Goal: Task Accomplishment & Management: Manage account settings

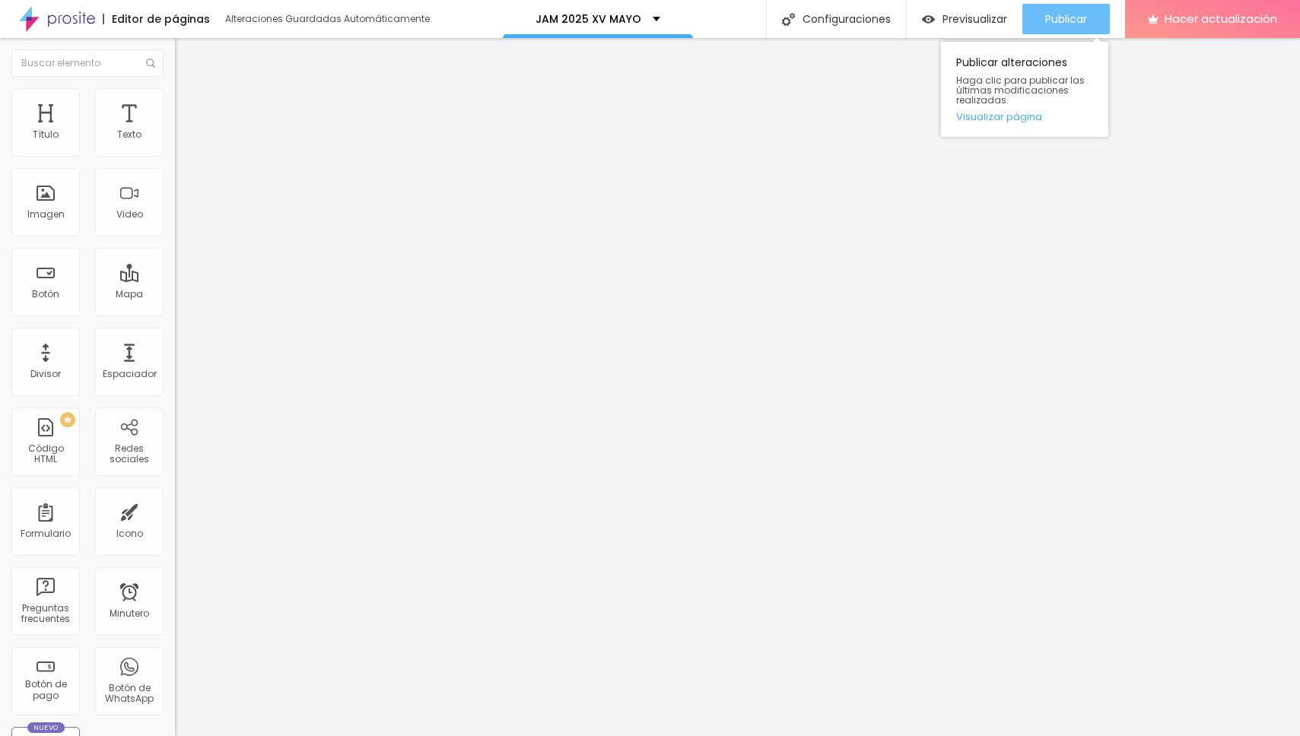
click at [1066, 17] on font "Publicar" at bounding box center [1066, 18] width 42 height 15
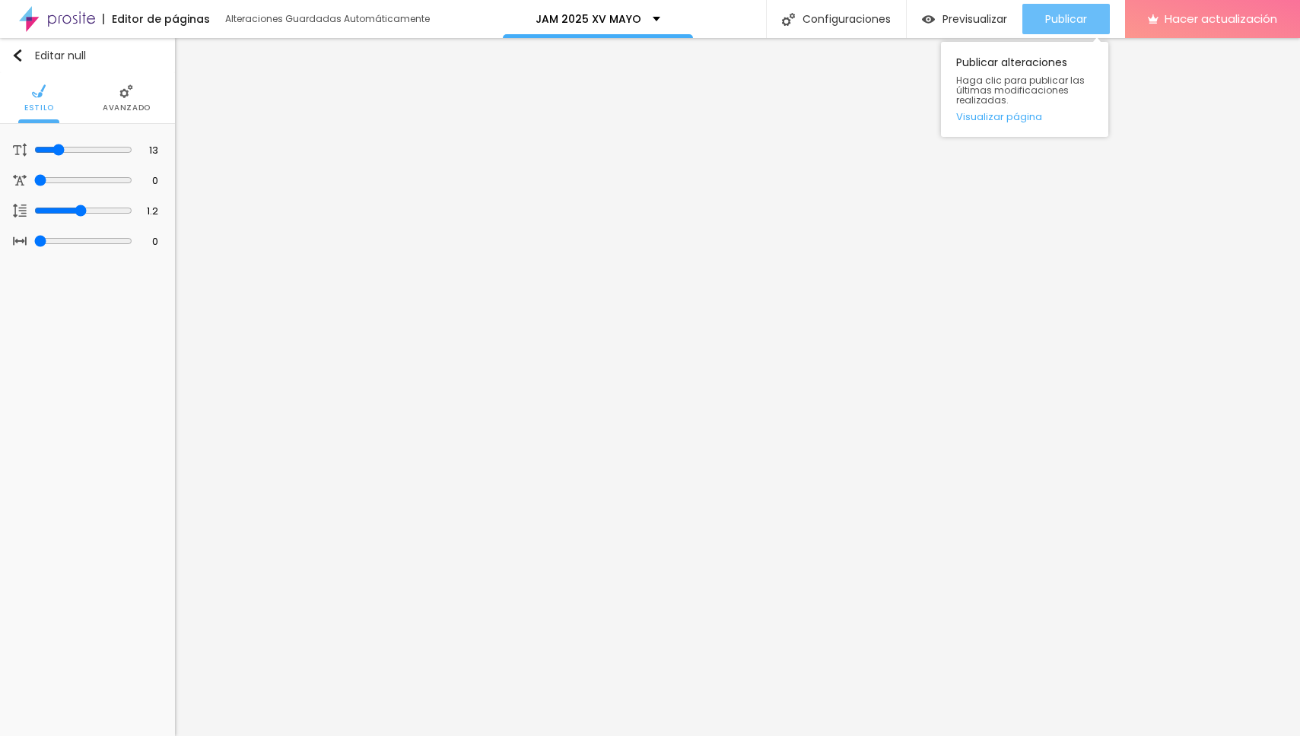
click at [1061, 18] on font "Publicar" at bounding box center [1066, 18] width 42 height 15
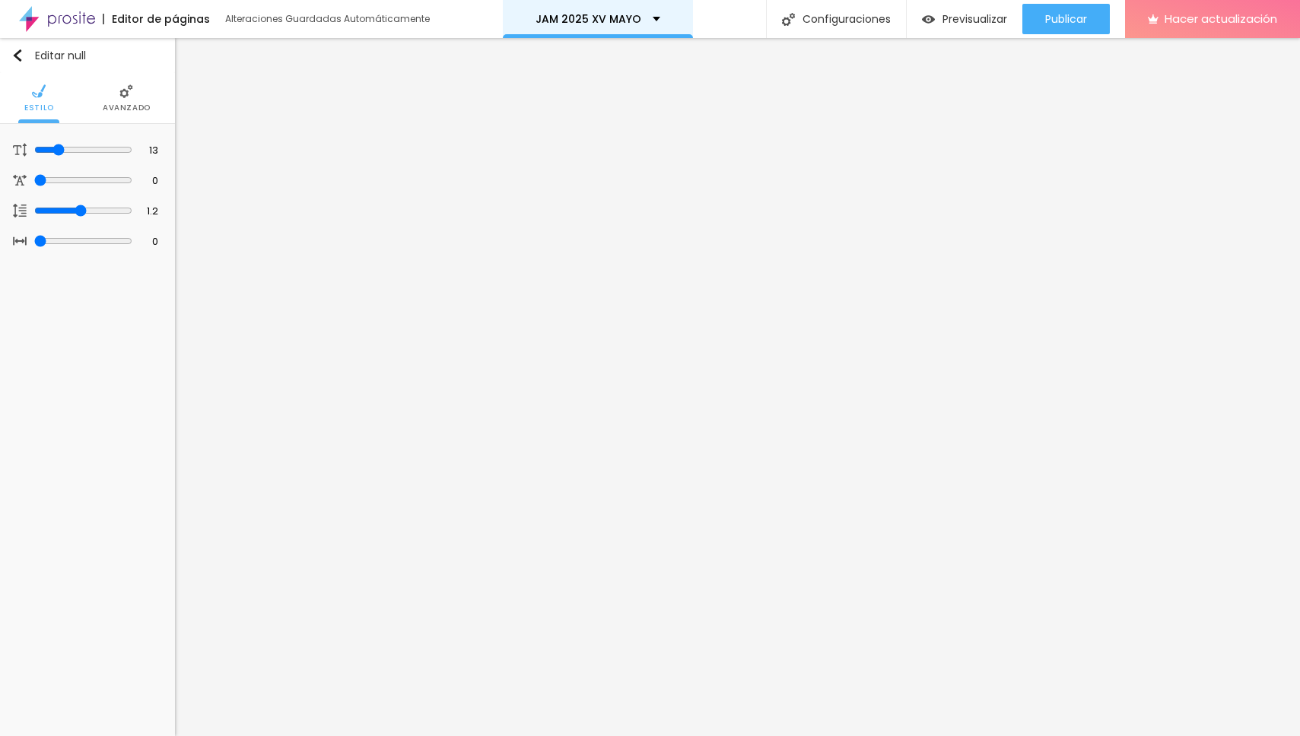
click at [650, 21] on div "JAM 2025 XV MAYO" at bounding box center [598, 19] width 125 height 11
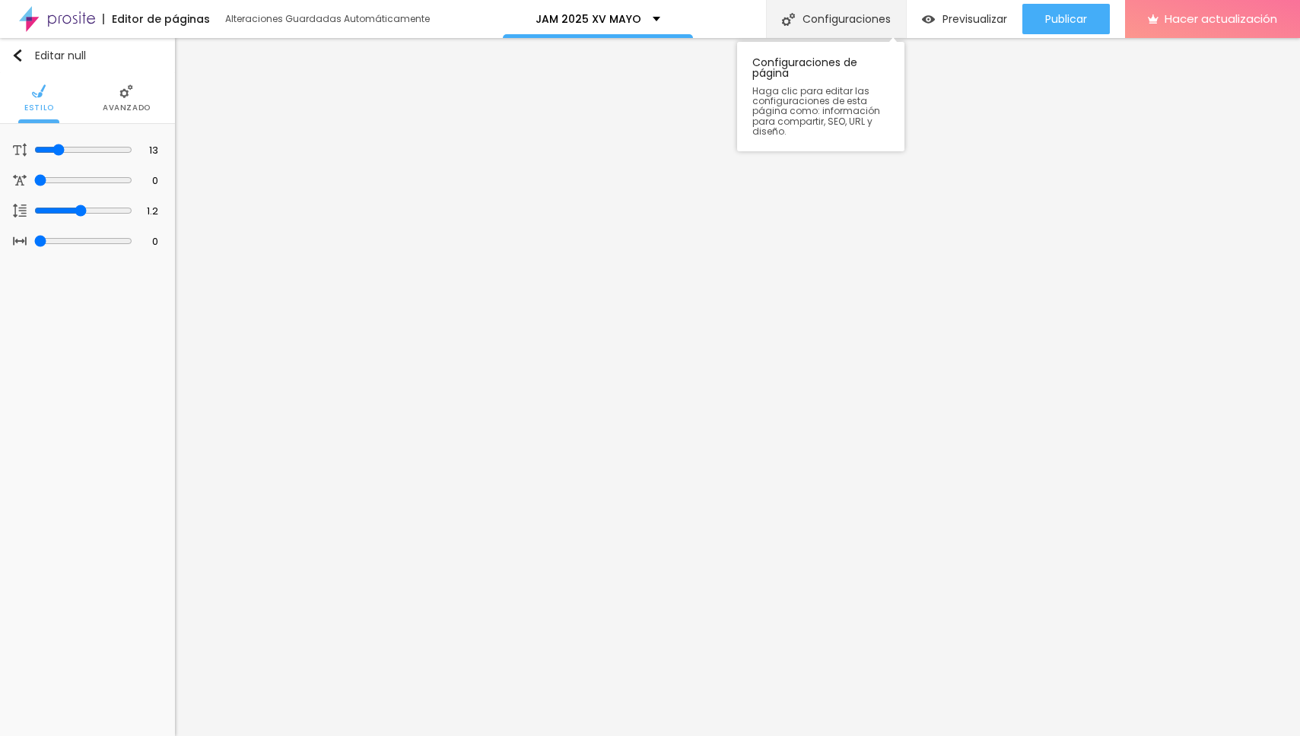
click at [835, 14] on font "Configuraciones" at bounding box center [847, 18] width 88 height 15
type input "/jam-2025 DIC"
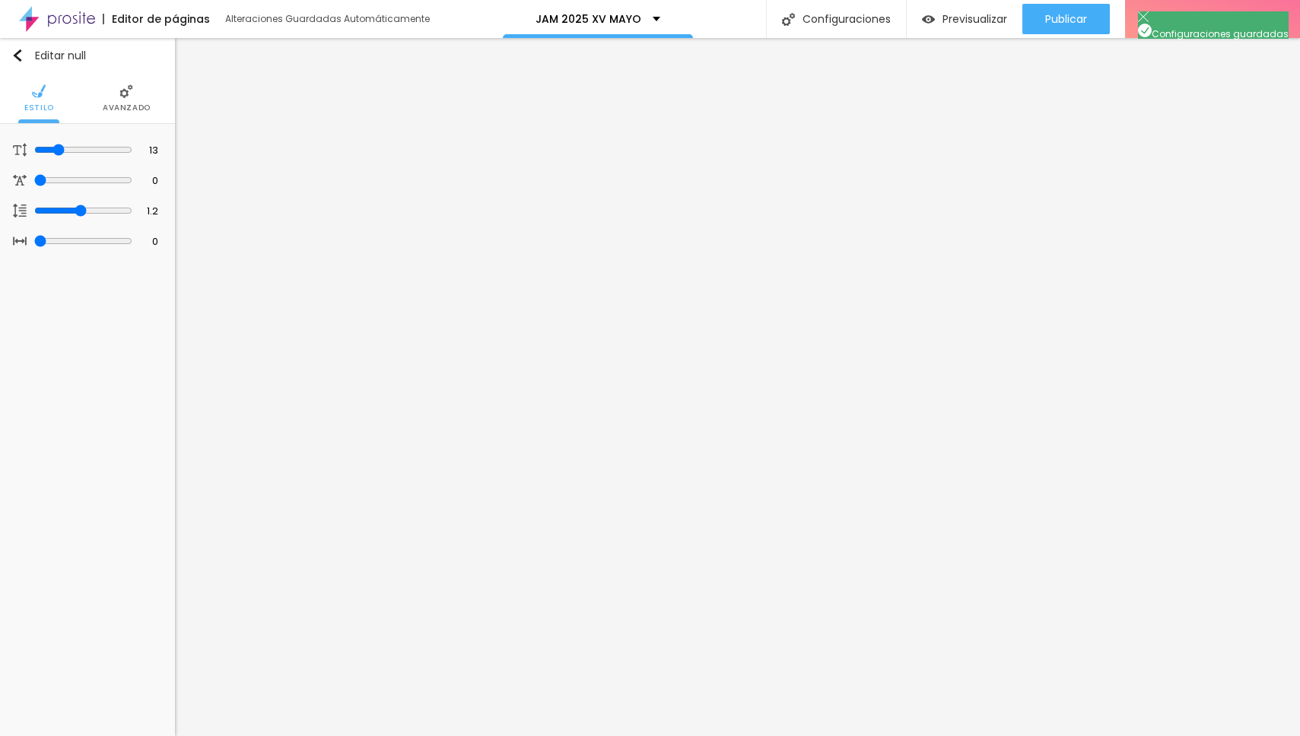
type input "JAM 2025 XV"
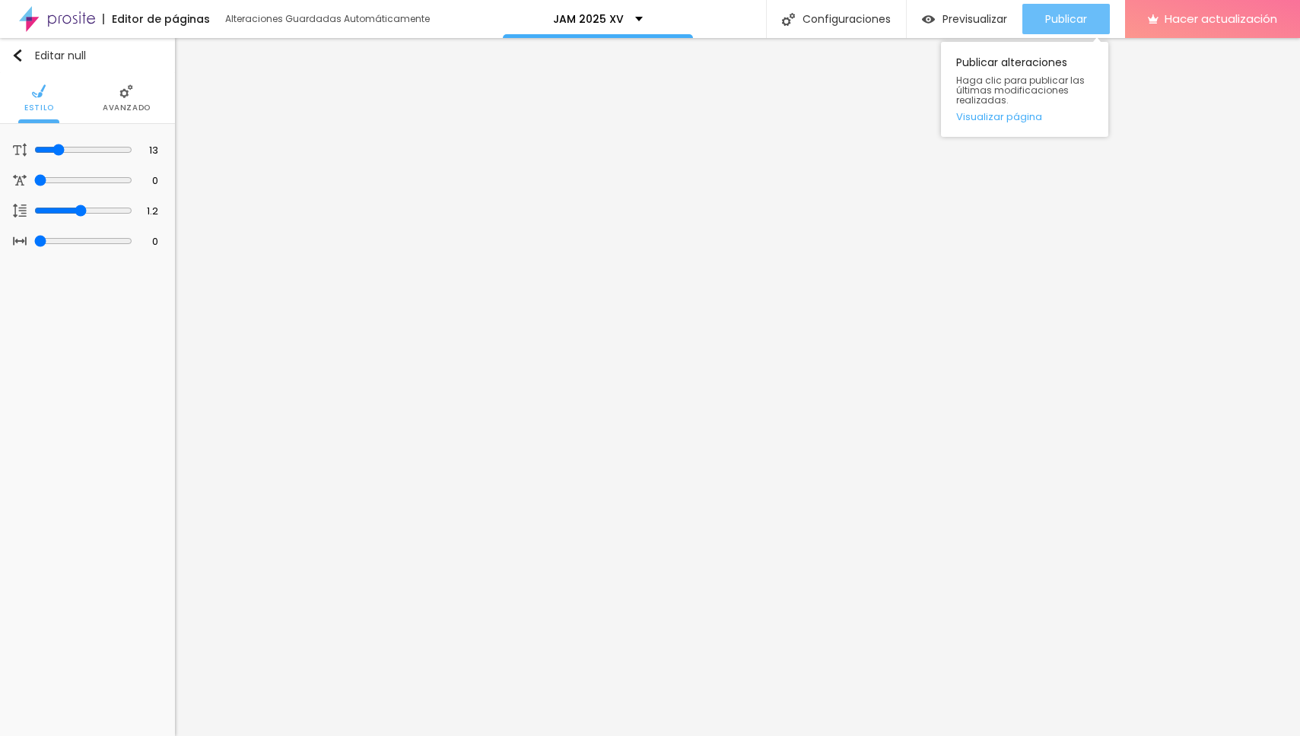
click at [1040, 32] on button "Publicar" at bounding box center [1065, 19] width 87 height 30
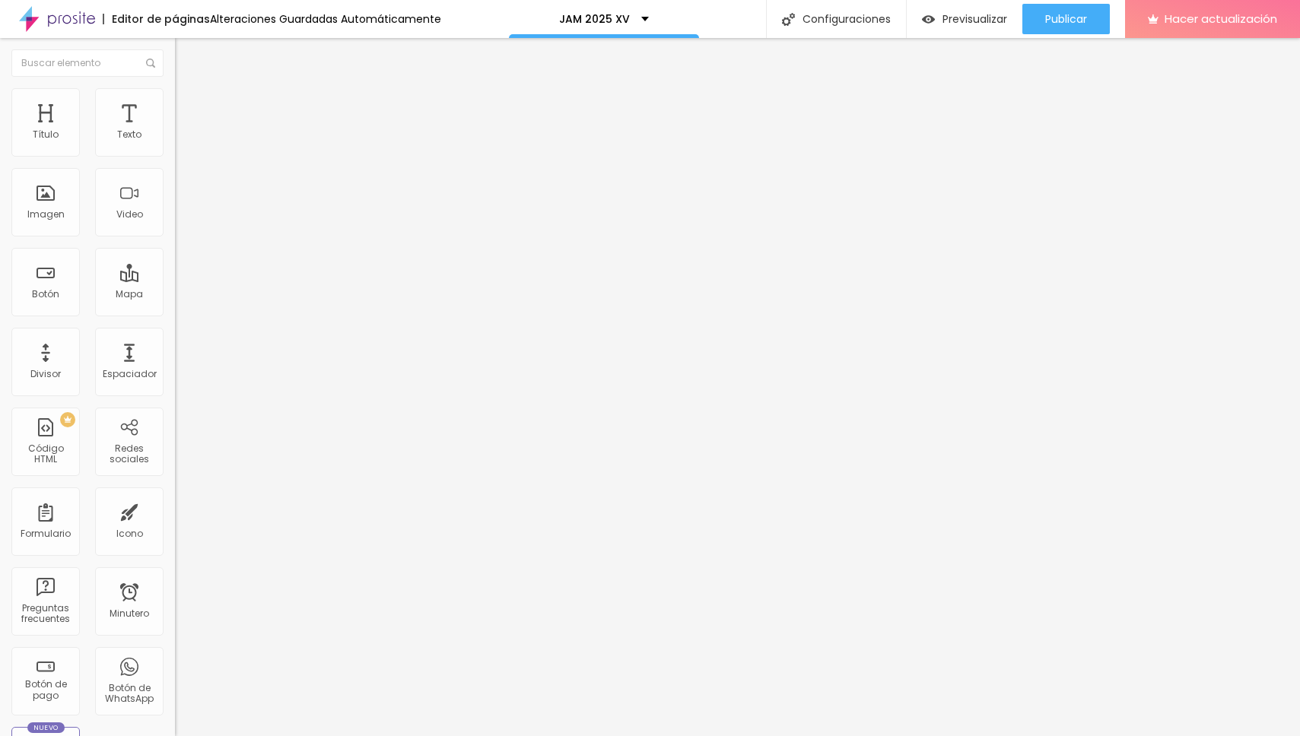
type input "67"
type input "66"
type input "65"
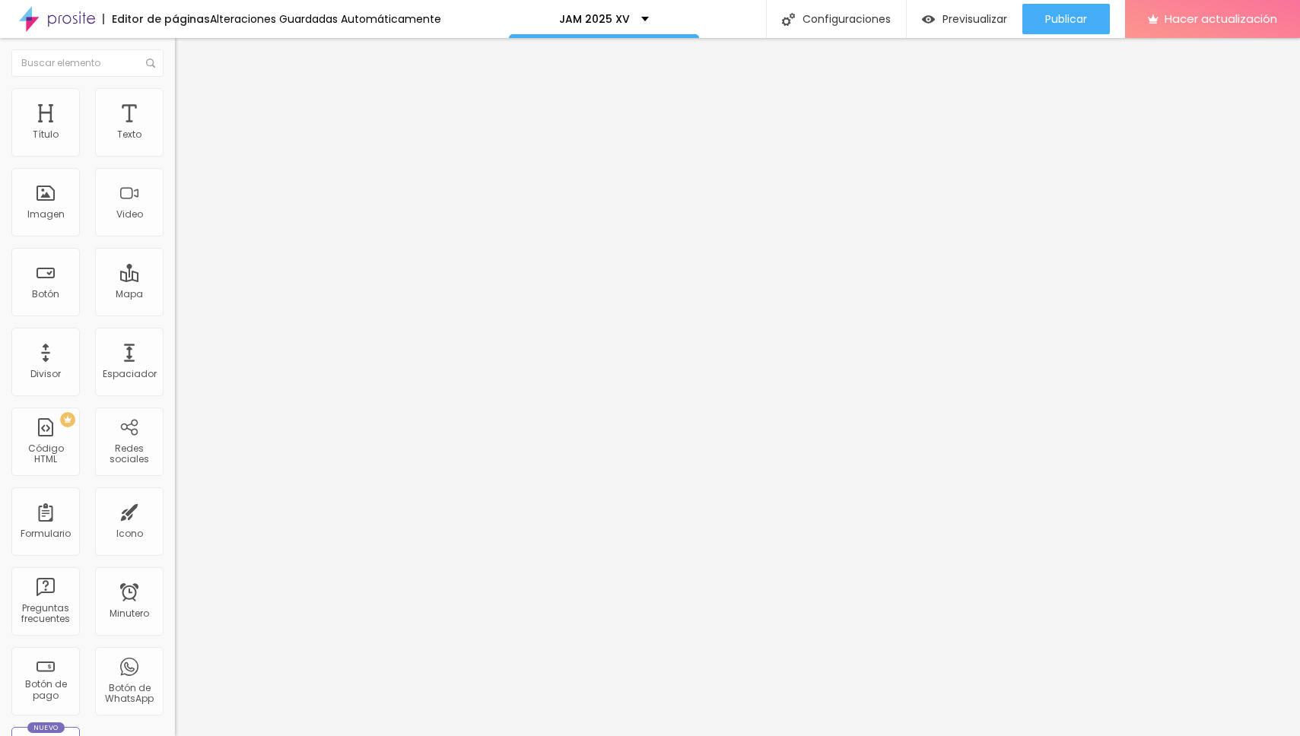
type input "65"
click at [175, 359] on input "range" at bounding box center [224, 365] width 98 height 12
click at [1052, 24] on font "Publicar" at bounding box center [1066, 18] width 42 height 15
click at [1054, 22] on font "Publicar" at bounding box center [1066, 18] width 42 height 15
